Goal: Download file/media

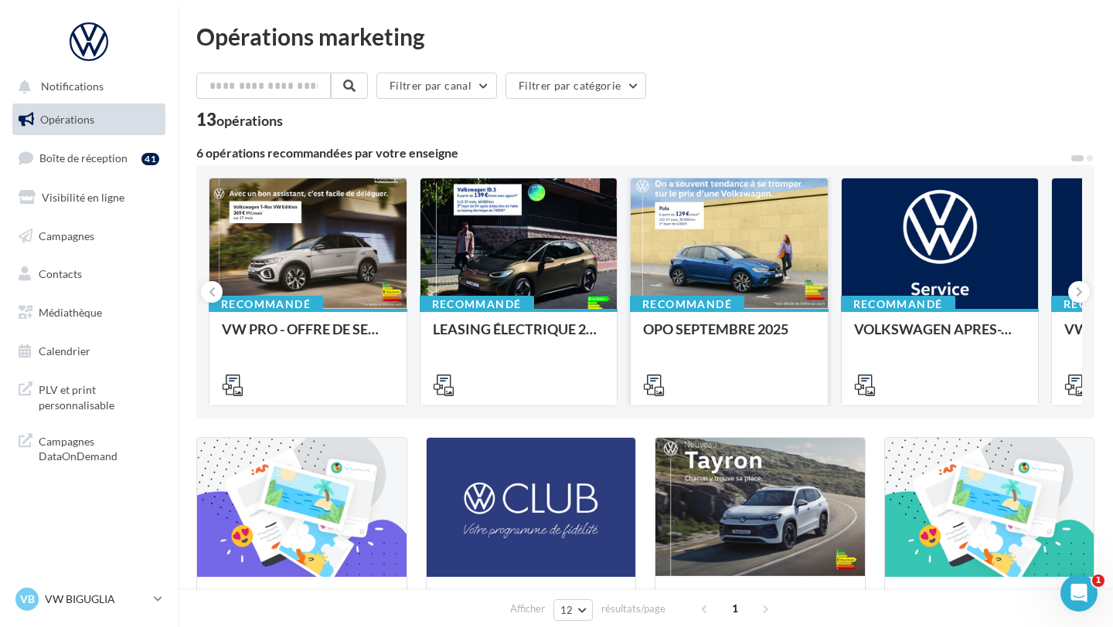
click at [738, 259] on div at bounding box center [728, 244] width 197 height 132
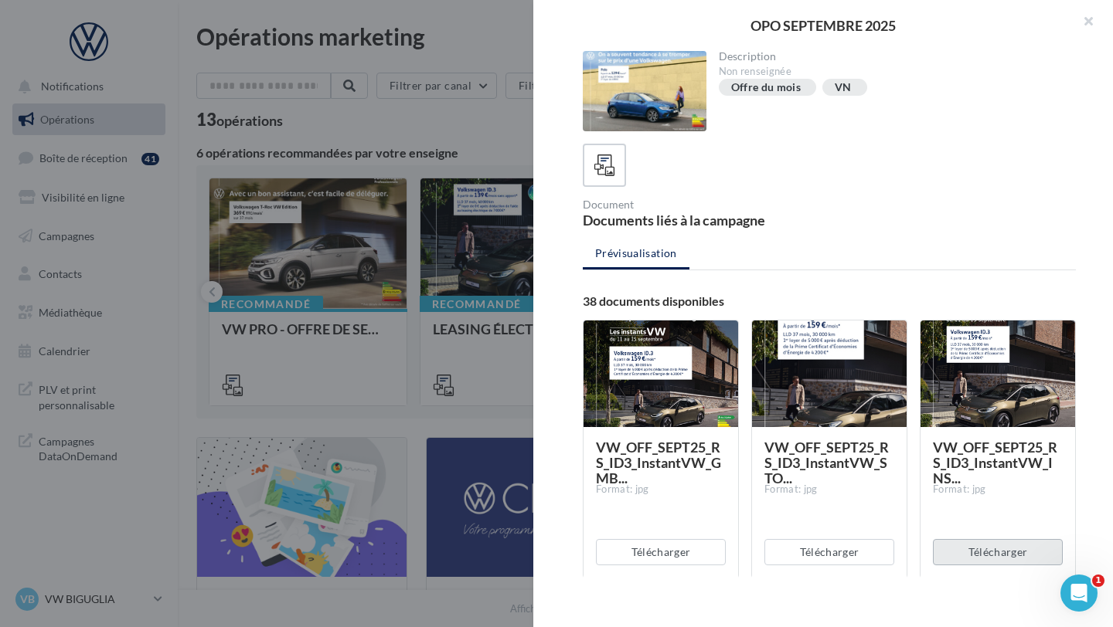
click at [985, 547] on button "Télécharger" at bounding box center [998, 552] width 130 height 26
click at [509, 420] on div at bounding box center [556, 313] width 1113 height 627
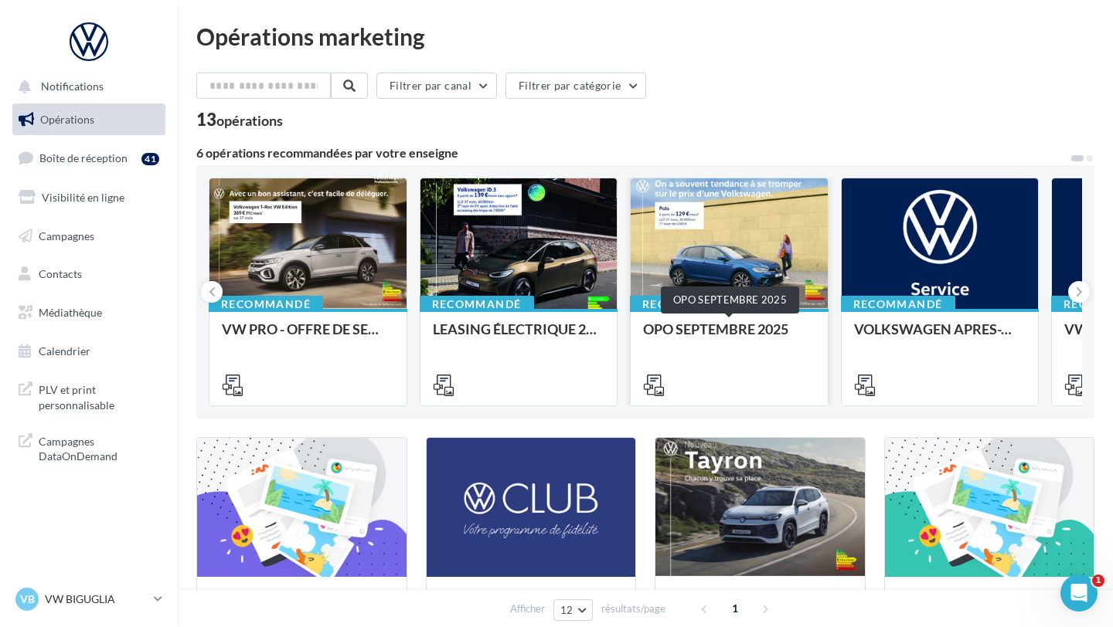
click at [702, 334] on div "OPO SEPTEMBRE 2025" at bounding box center [729, 336] width 172 height 31
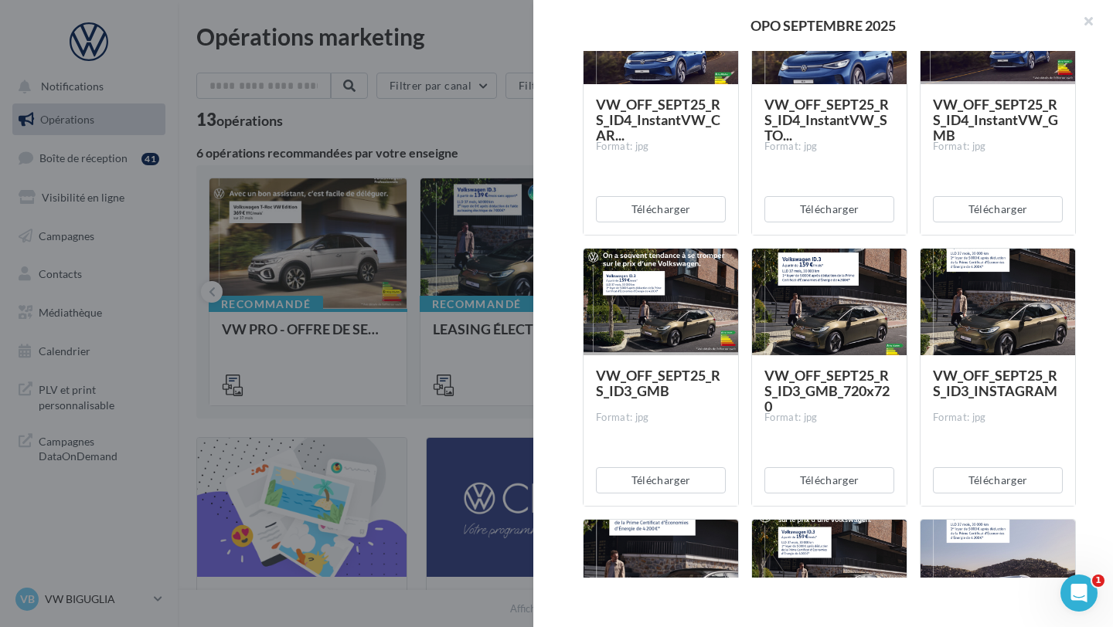
scroll to position [1578, 0]
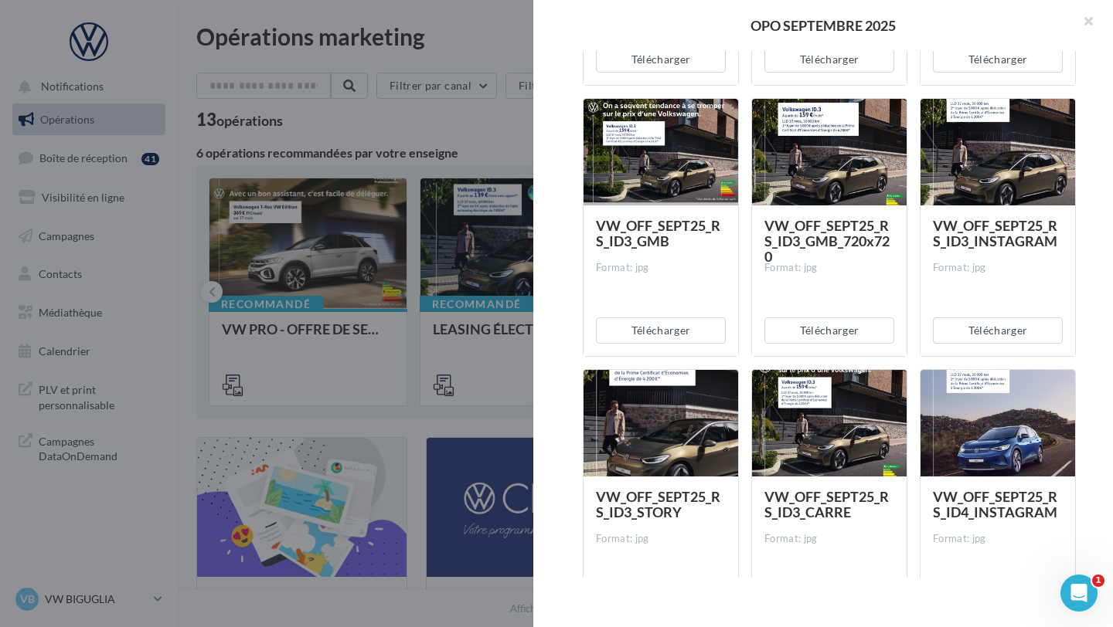
click at [984, 262] on div "Format: jpg" at bounding box center [998, 268] width 130 height 14
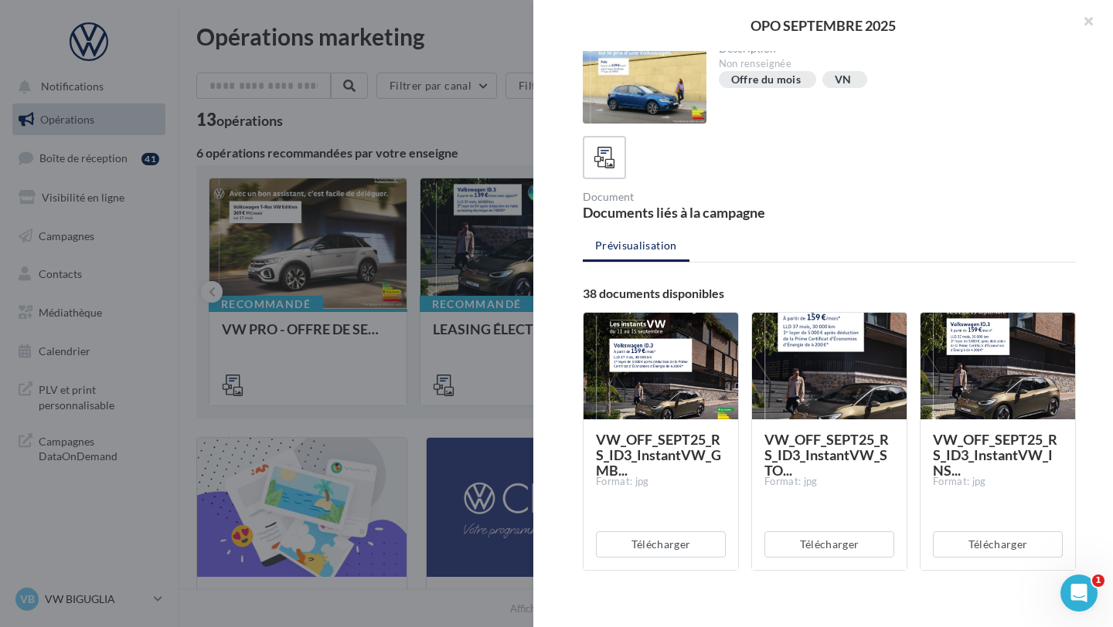
scroll to position [0, 0]
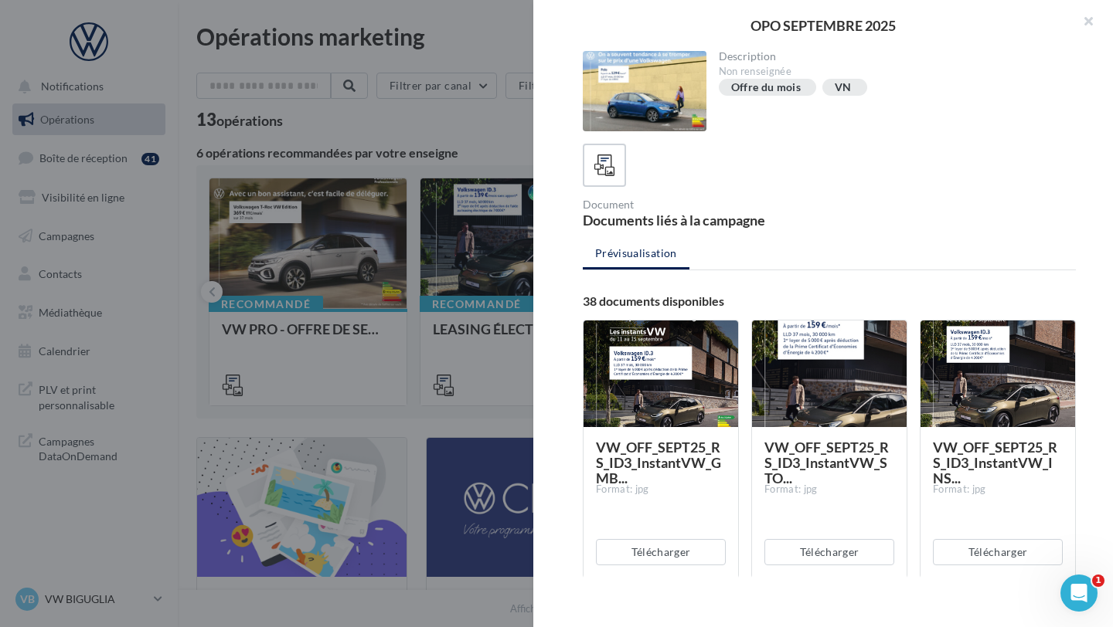
click at [382, 301] on div at bounding box center [556, 313] width 1113 height 627
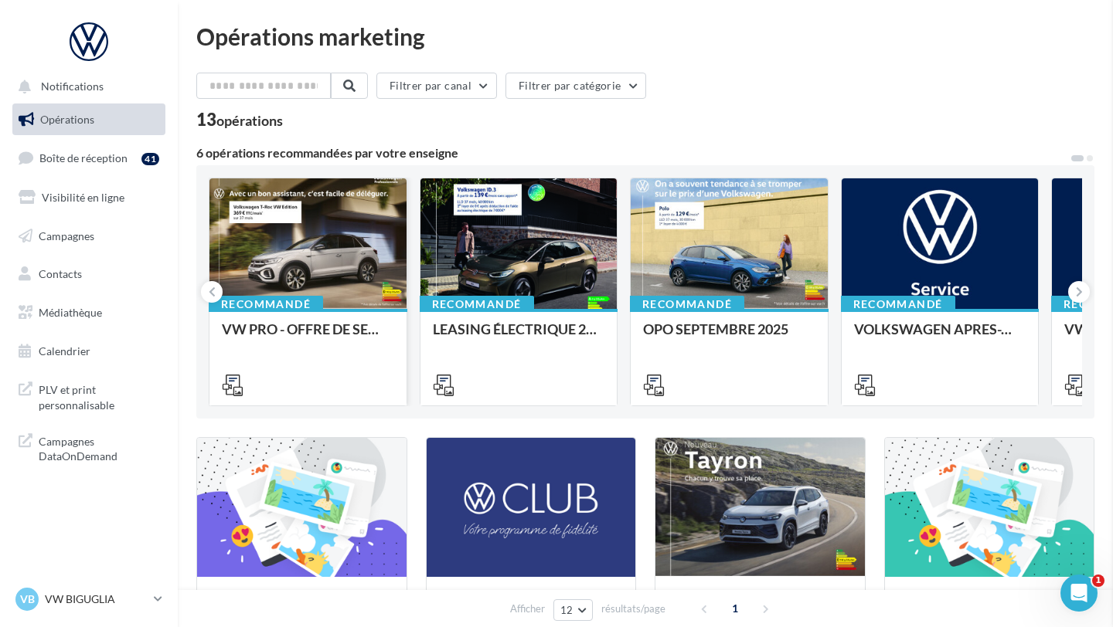
click at [321, 301] on div "Recommandé" at bounding box center [266, 304] width 114 height 17
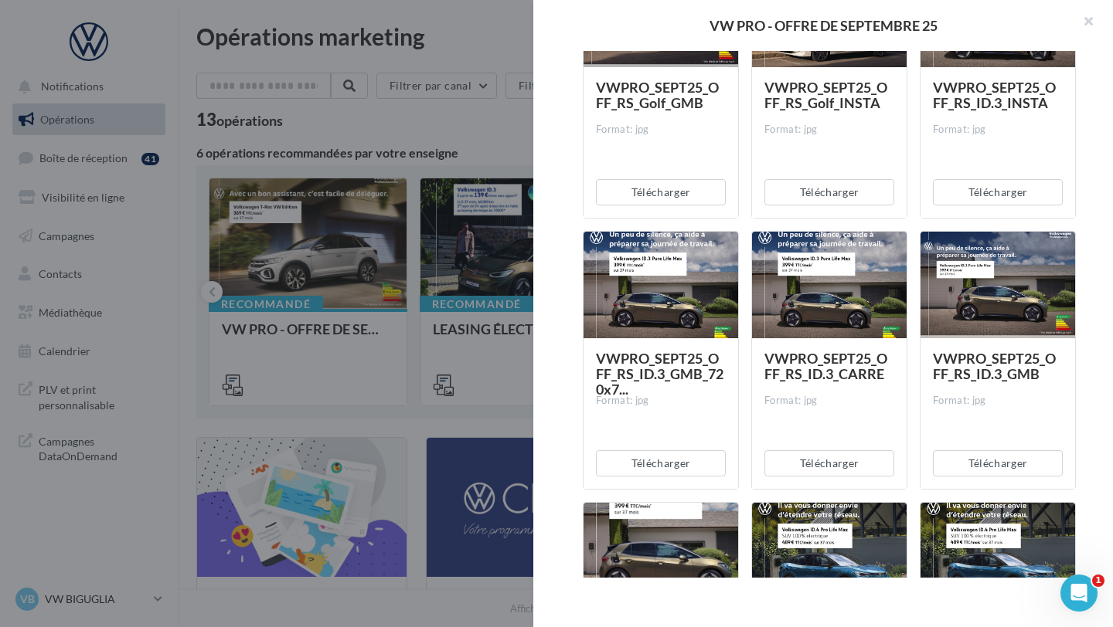
scroll to position [1589, 0]
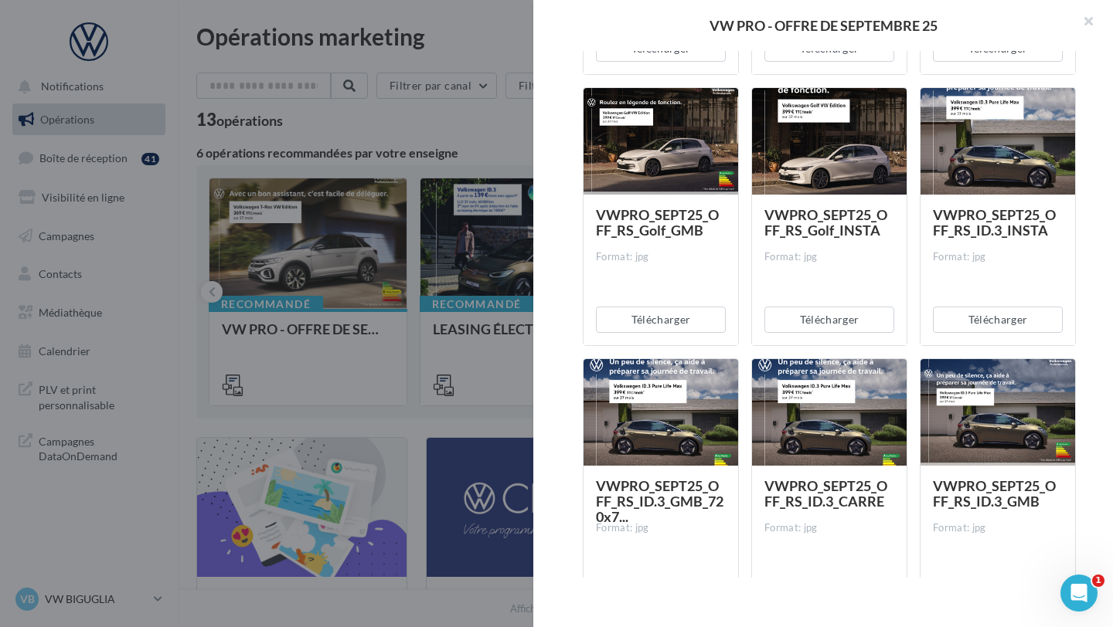
click at [1004, 219] on span "VWPRO_SEPT25_OFF_RS_ID.3_INSTA" at bounding box center [994, 222] width 123 height 32
click at [988, 321] on button "Télécharger" at bounding box center [998, 320] width 130 height 26
